Goal: Transaction & Acquisition: Purchase product/service

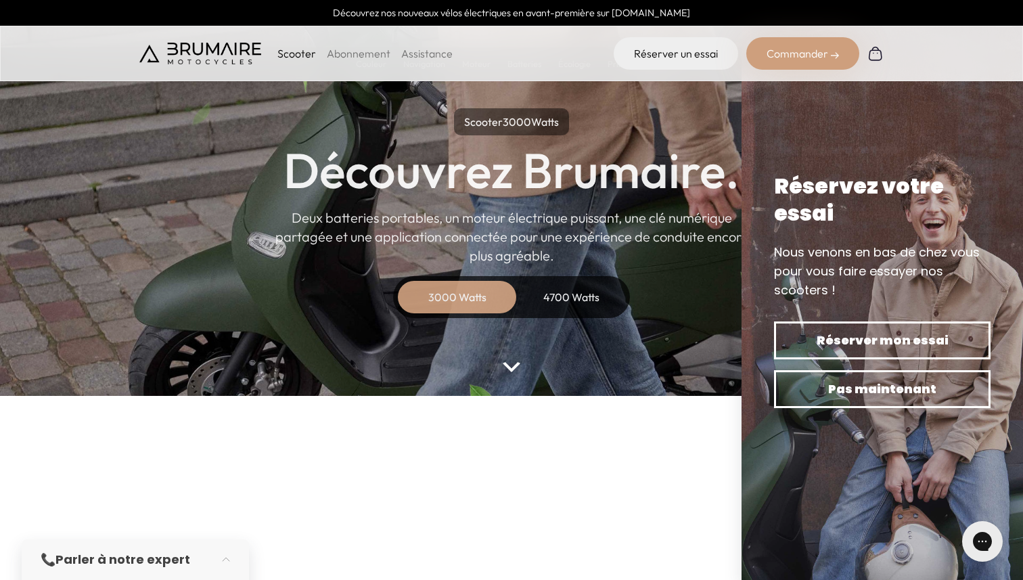
click at [590, 307] on div "4700 Watts" at bounding box center [571, 297] width 108 height 32
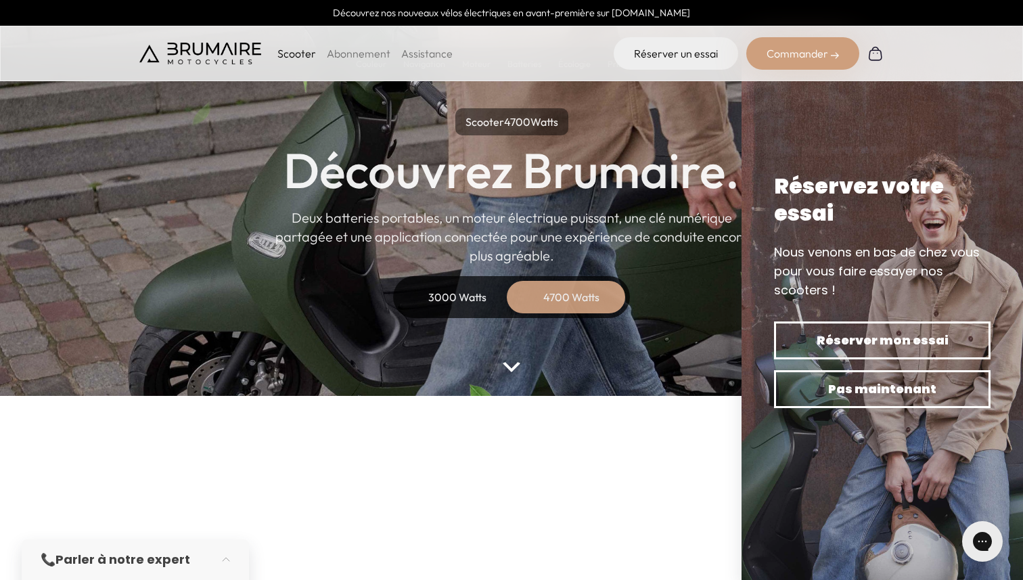
click at [513, 378] on parallax-hero "Scooter 4700 Watts Découvrez Brumaire. Deux batteries portables, un moteur élec…" at bounding box center [511, 176] width 1023 height 440
click at [513, 376] on parallax-hero "Scooter 4700 Watts Découvrez Brumaire. Deux batteries portables, un moteur élec…" at bounding box center [511, 176] width 1023 height 440
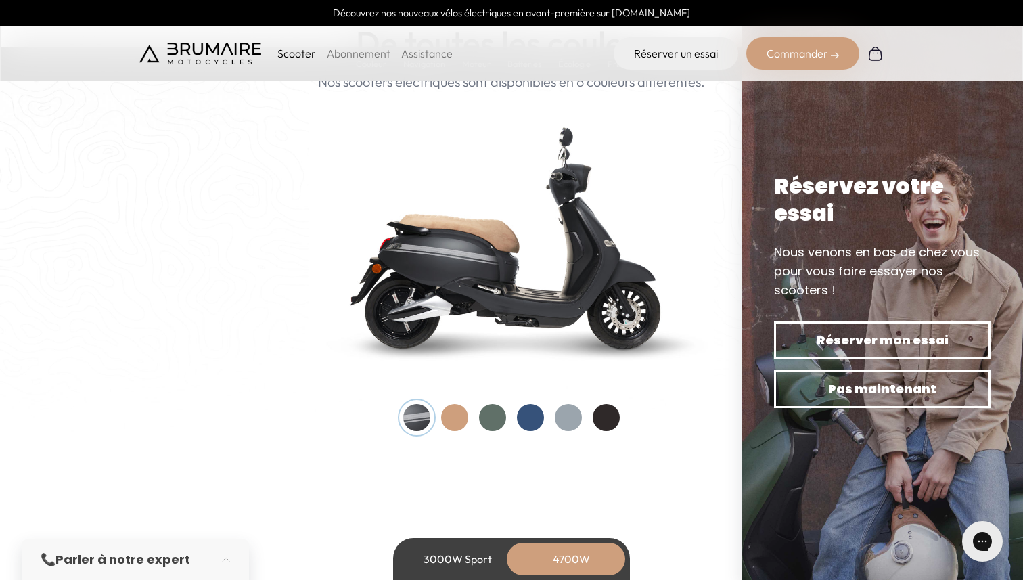
scroll to position [1370, 0]
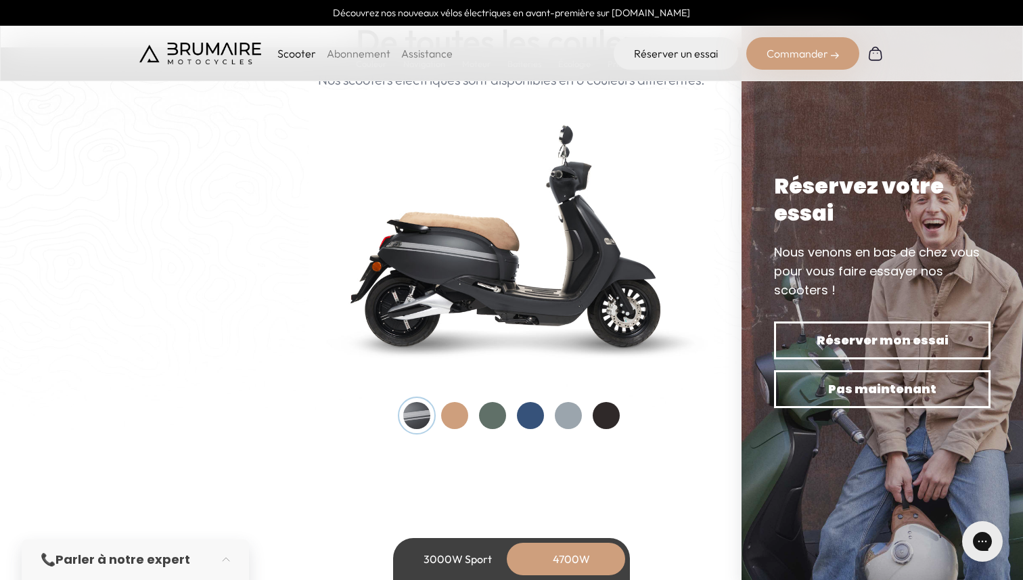
click at [496, 424] on div at bounding box center [492, 415] width 27 height 27
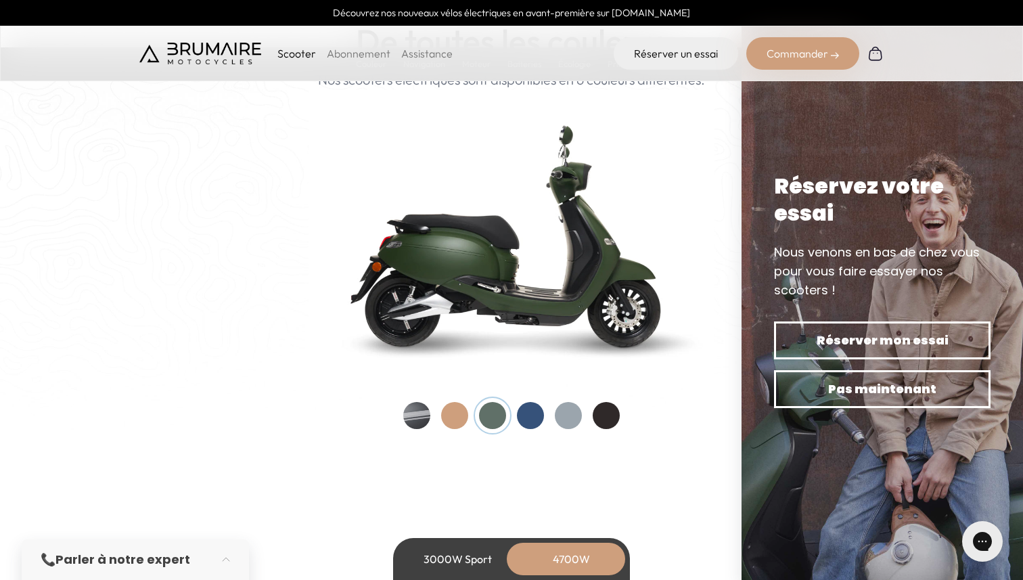
click at [524, 420] on div at bounding box center [530, 415] width 27 height 27
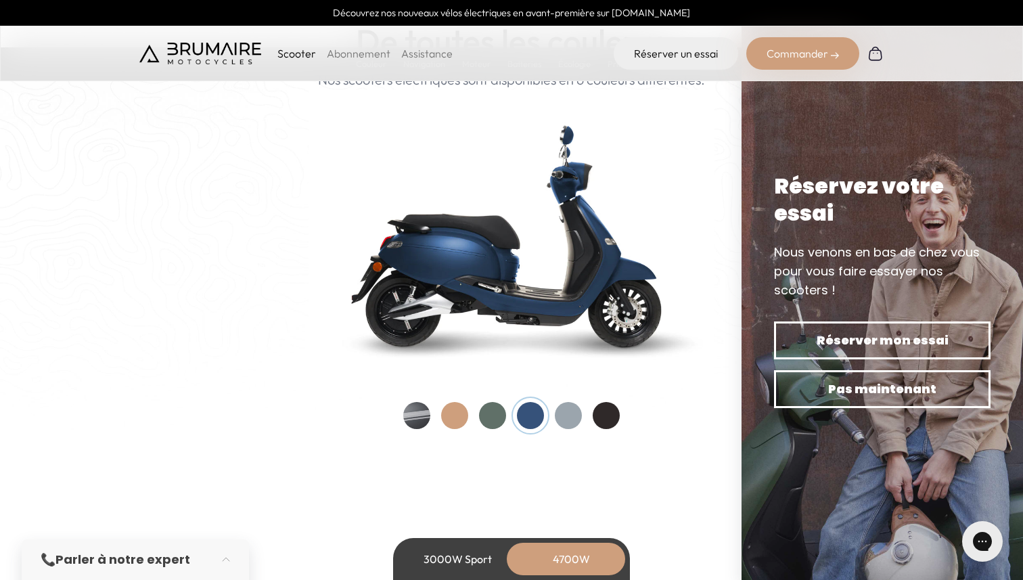
click at [568, 417] on div at bounding box center [568, 415] width 27 height 27
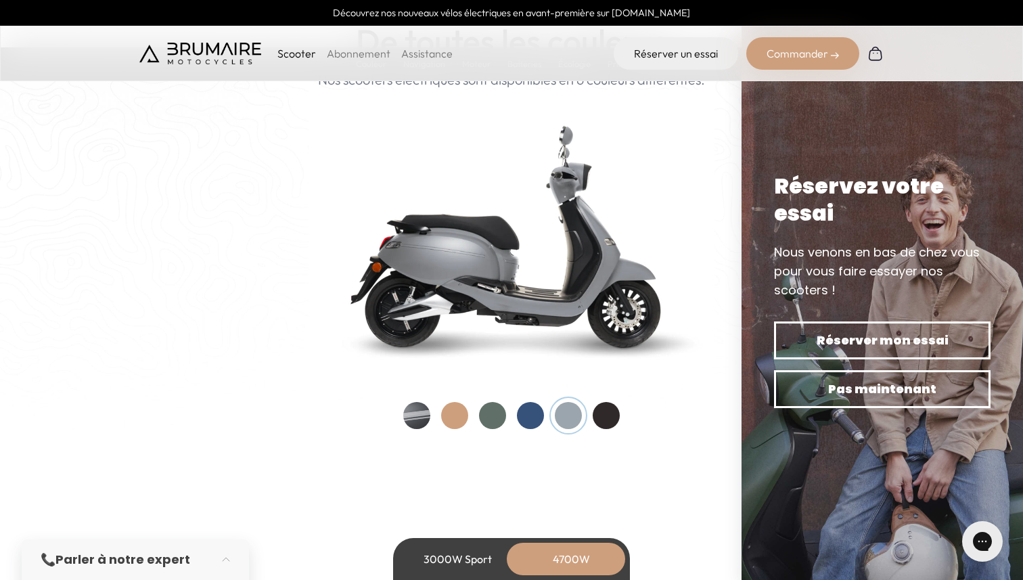
click at [618, 415] on div at bounding box center [606, 415] width 27 height 27
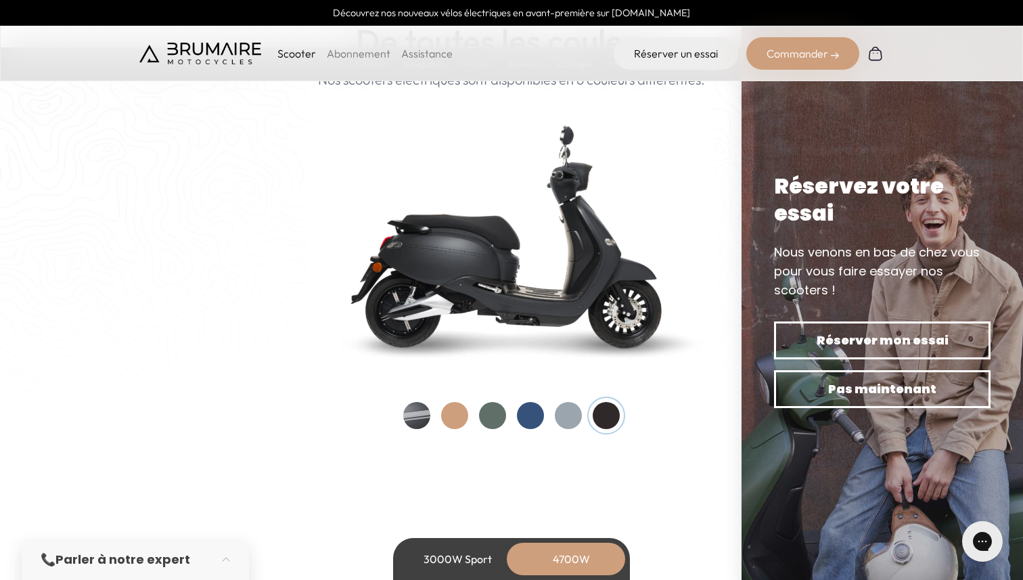
click at [558, 424] on div at bounding box center [568, 415] width 27 height 27
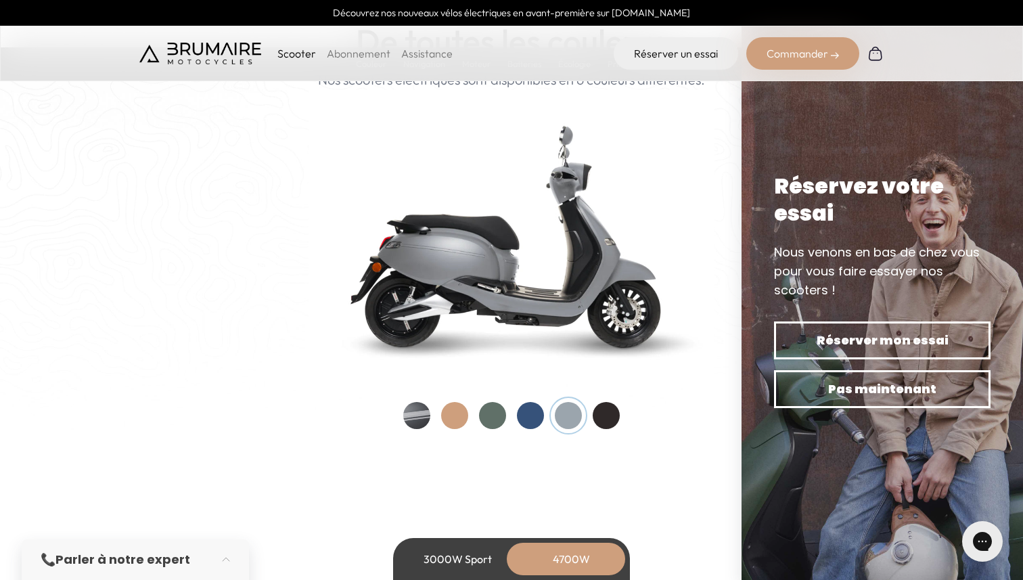
click at [455, 427] on div at bounding box center [454, 415] width 27 height 27
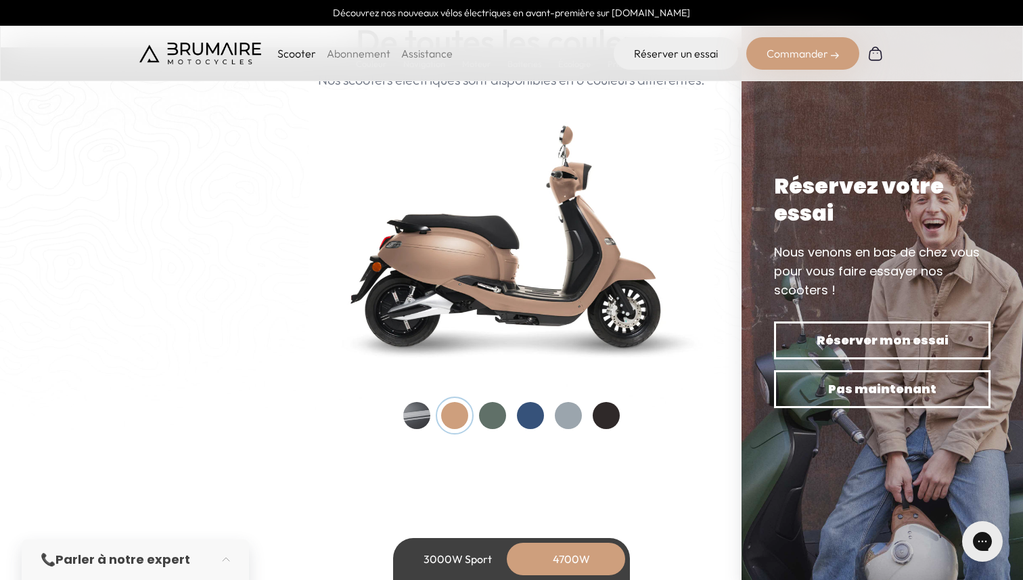
click at [489, 419] on div at bounding box center [492, 415] width 27 height 27
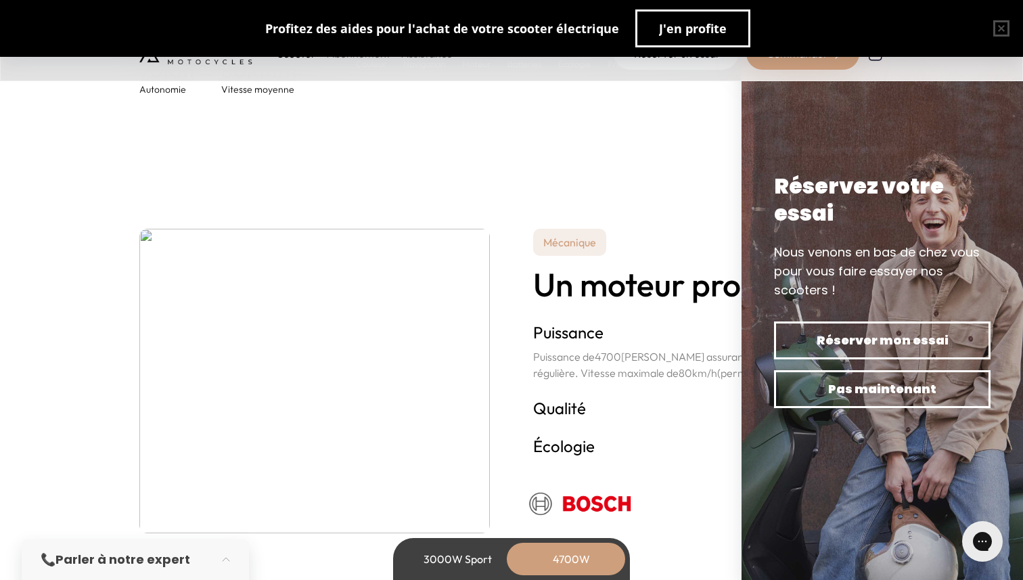
scroll to position [2377, 0]
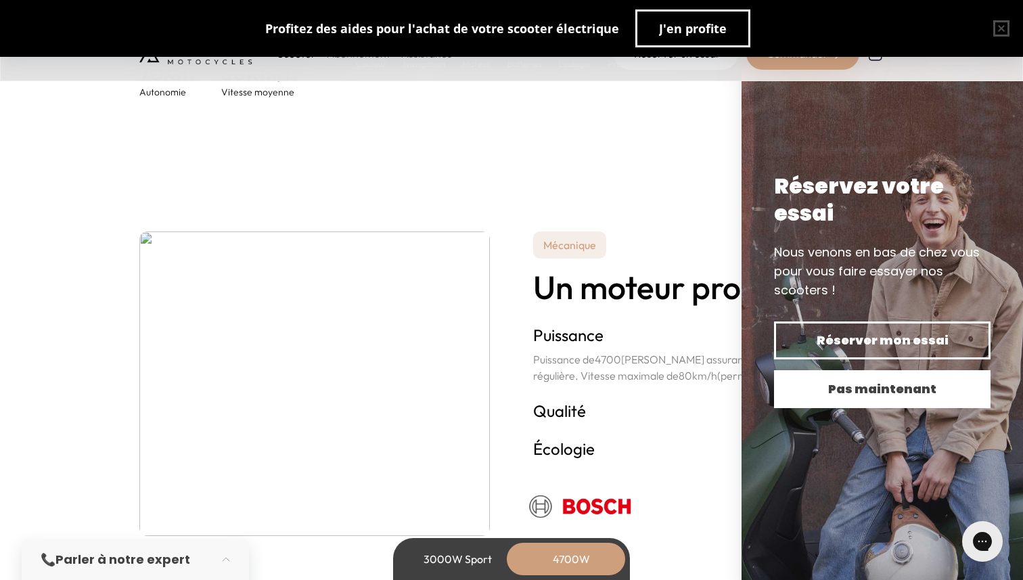
click at [832, 395] on span "Pas maintenant" at bounding box center [882, 389] width 169 height 19
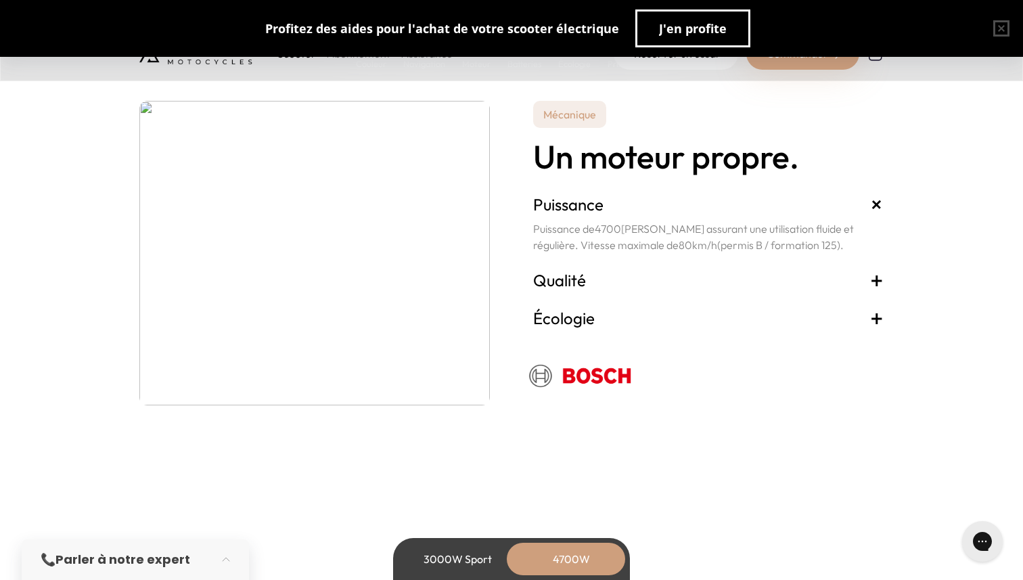
scroll to position [2518, 0]
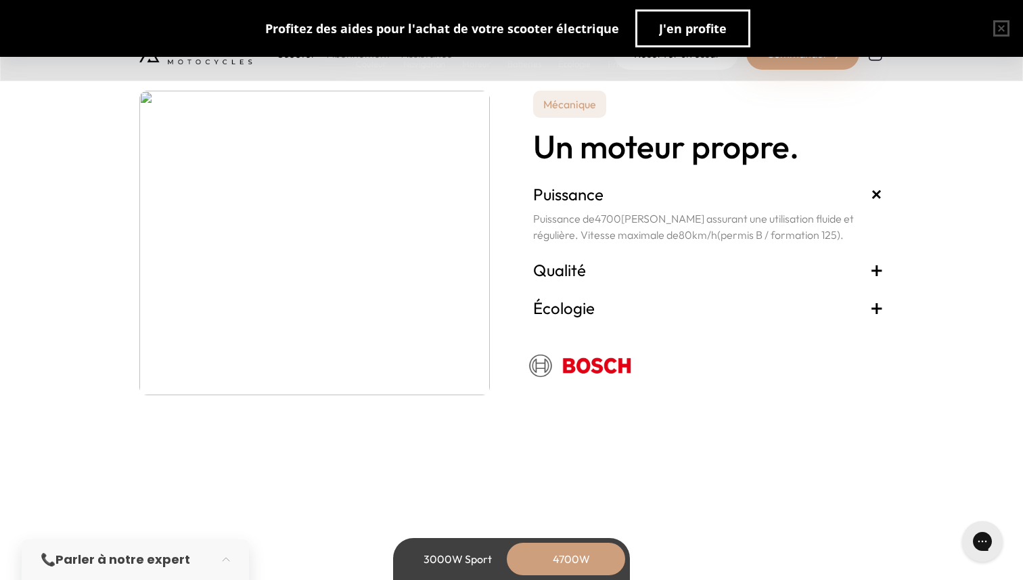
click at [878, 275] on span "+" at bounding box center [877, 270] width 14 height 22
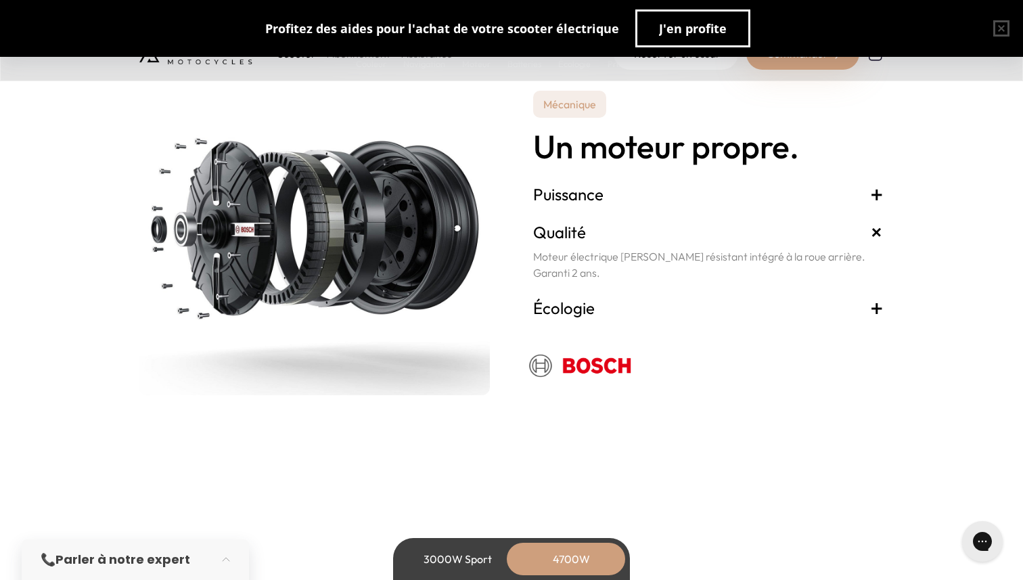
click at [876, 311] on span "+" at bounding box center [877, 308] width 14 height 22
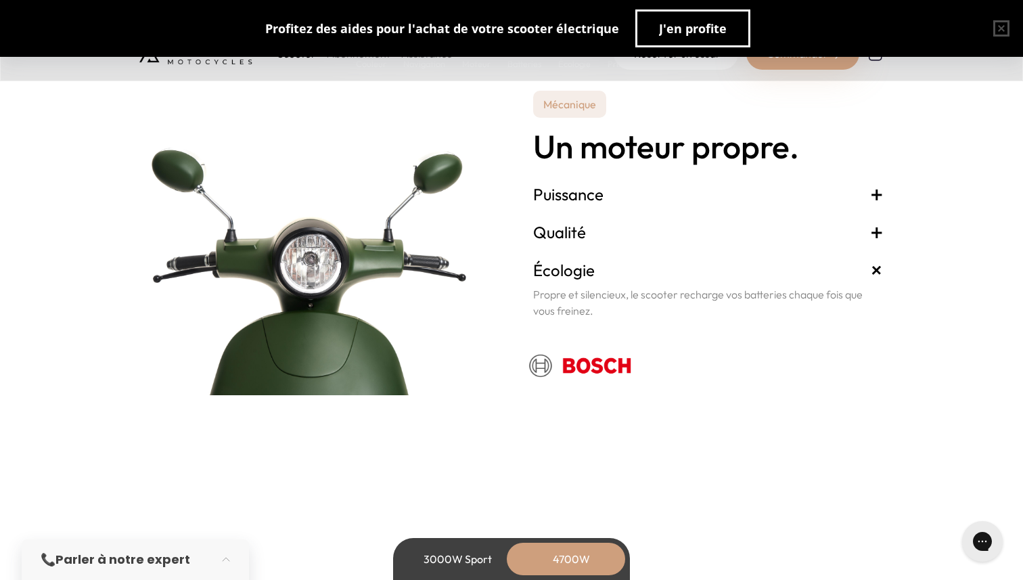
click at [878, 200] on span "+" at bounding box center [877, 194] width 14 height 22
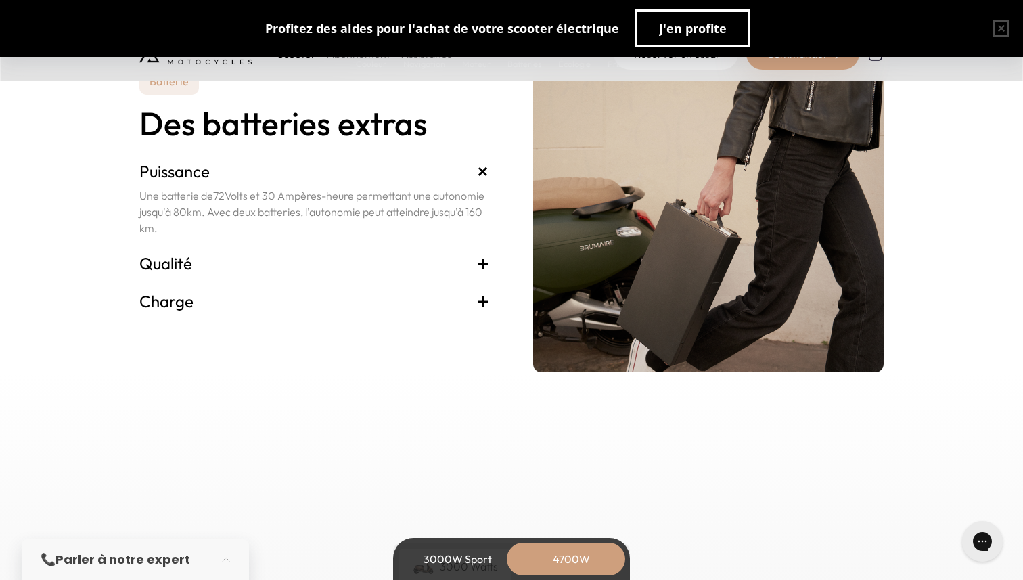
scroll to position [2977, 0]
click at [482, 275] on span "+" at bounding box center [483, 264] width 14 height 22
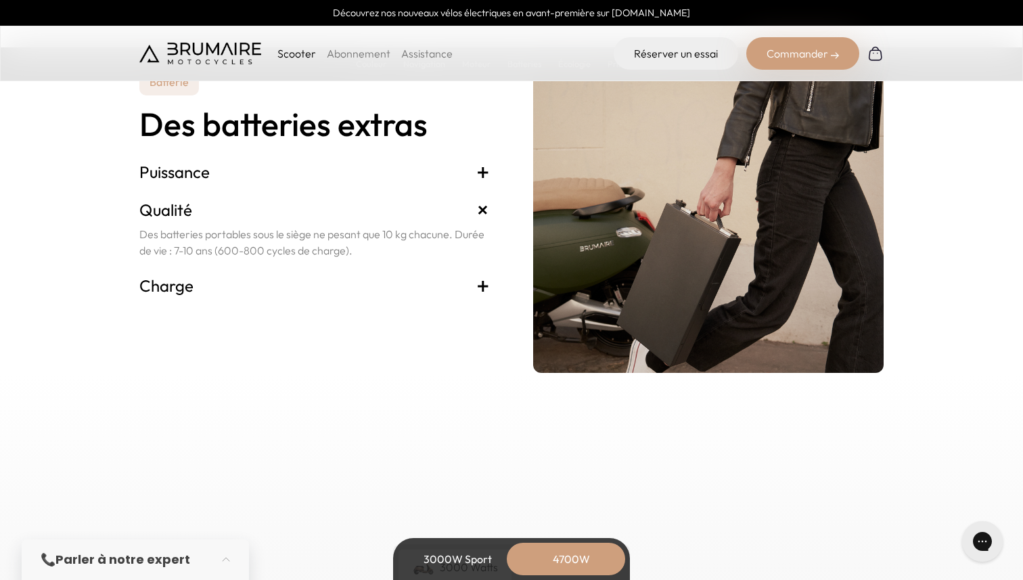
click at [484, 286] on span "+" at bounding box center [483, 286] width 14 height 22
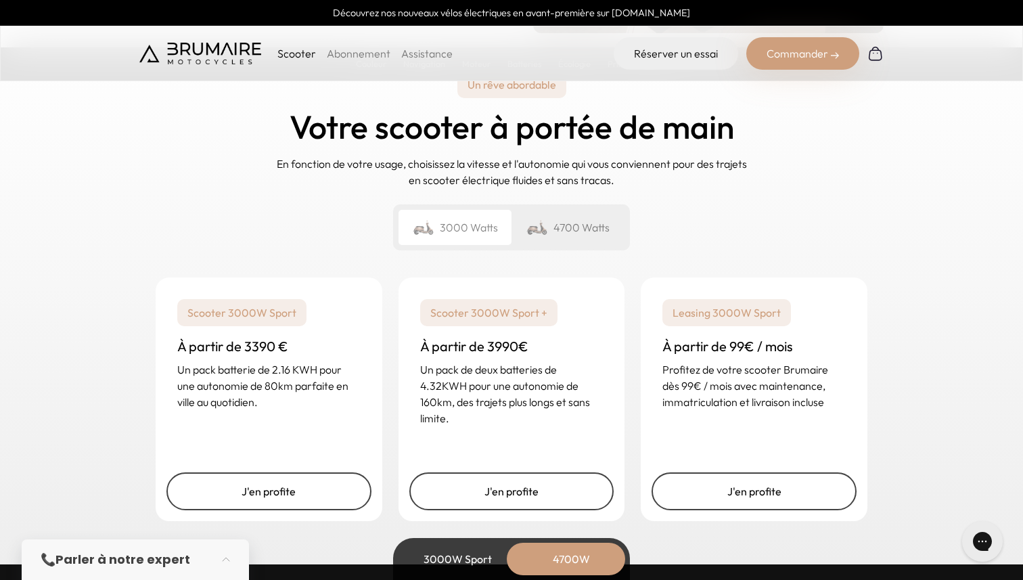
scroll to position [3314, 0]
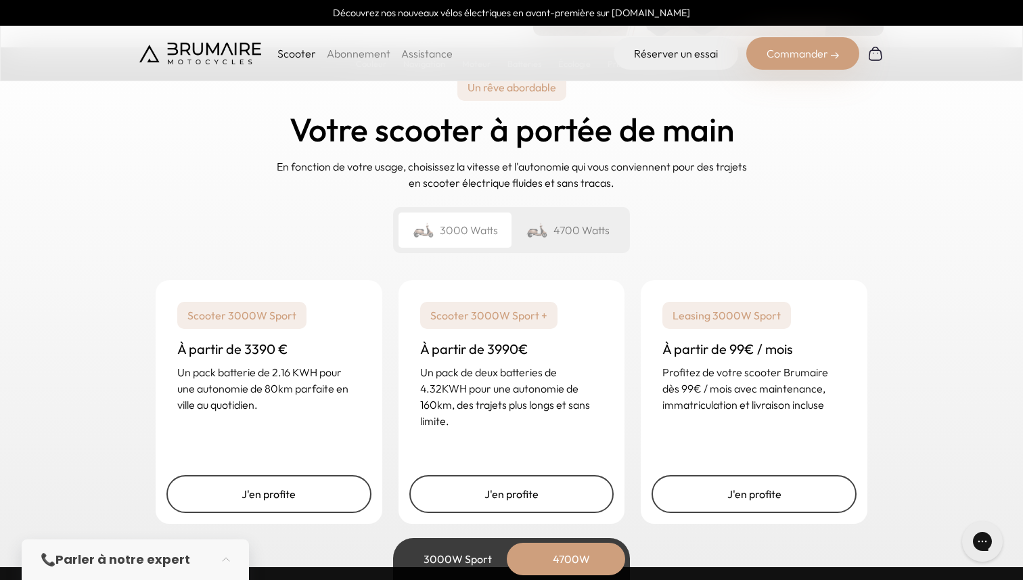
click at [556, 234] on div "4700 Watts" at bounding box center [568, 229] width 113 height 35
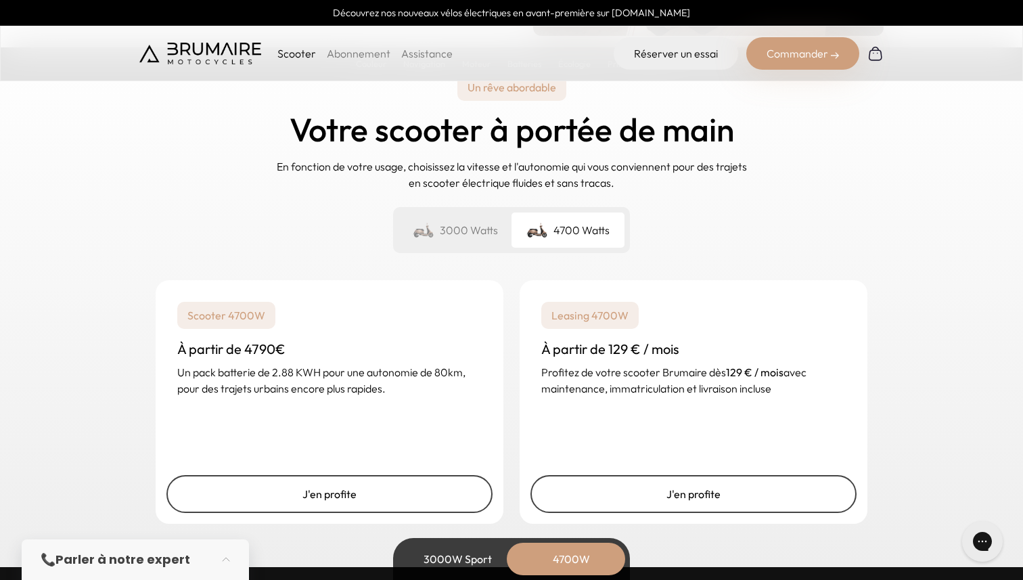
click at [488, 226] on div "3000 Watts" at bounding box center [455, 229] width 113 height 35
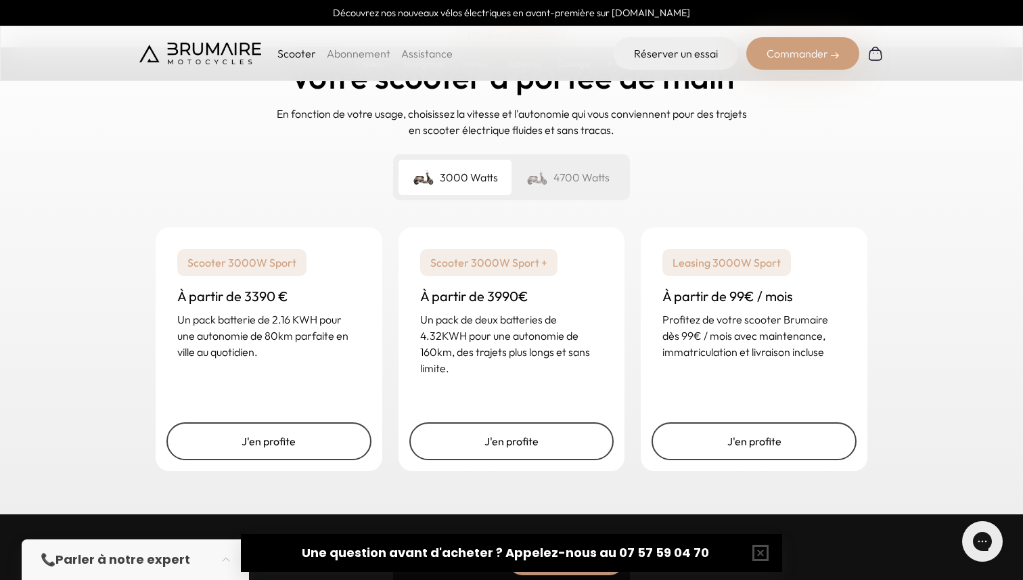
scroll to position [3368, 0]
click at [618, 173] on div "4700 Watts" at bounding box center [568, 176] width 113 height 35
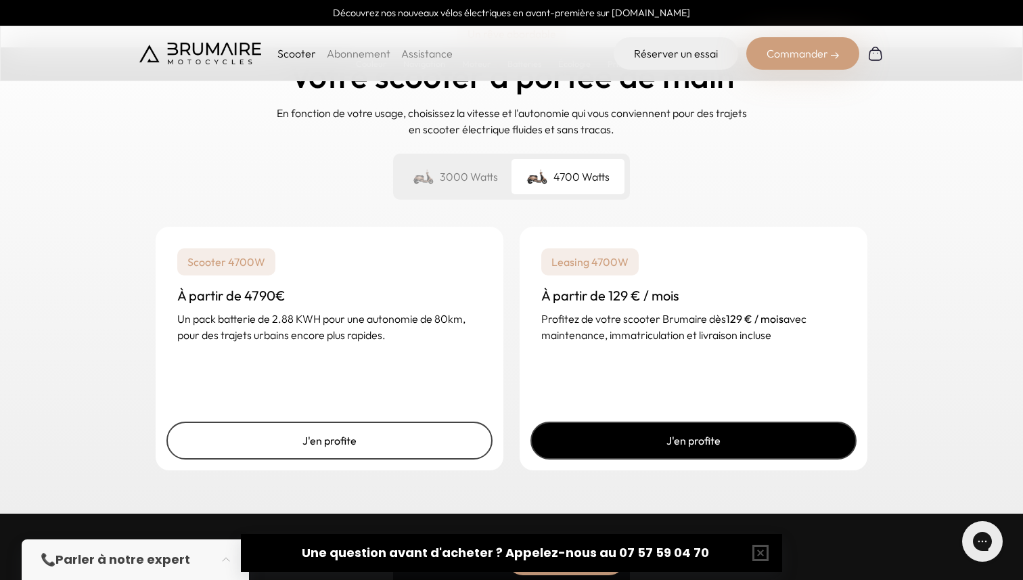
click at [625, 438] on link "J'en profite" at bounding box center [693, 441] width 326 height 38
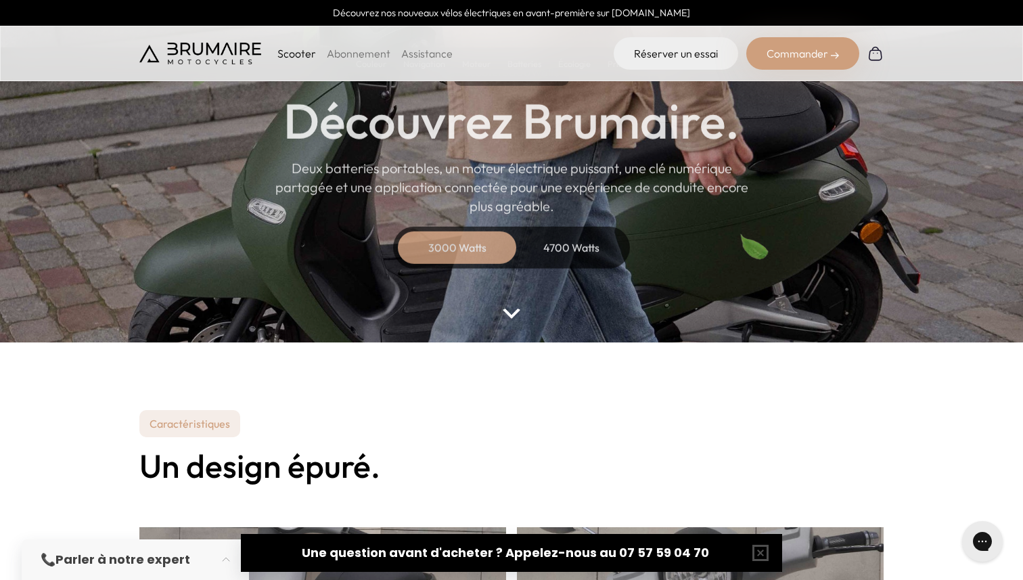
scroll to position [98, 0]
